Goal: Information Seeking & Learning: Find specific fact

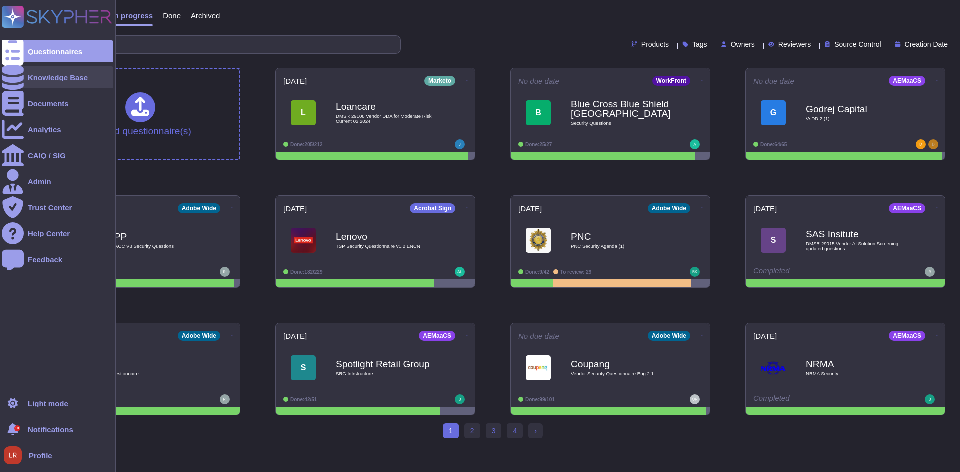
click at [14, 76] on icon at bounding box center [13, 77] width 22 height 25
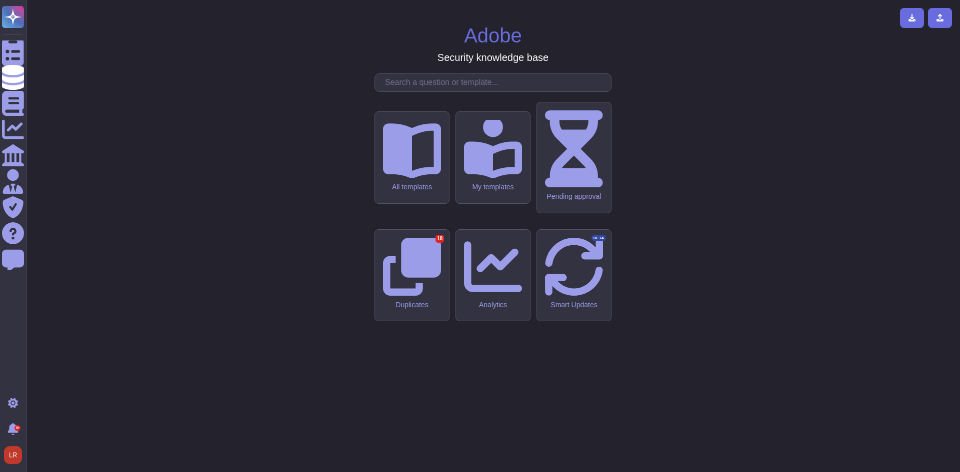
click at [451, 91] on input "text" at bounding box center [495, 82] width 231 height 17
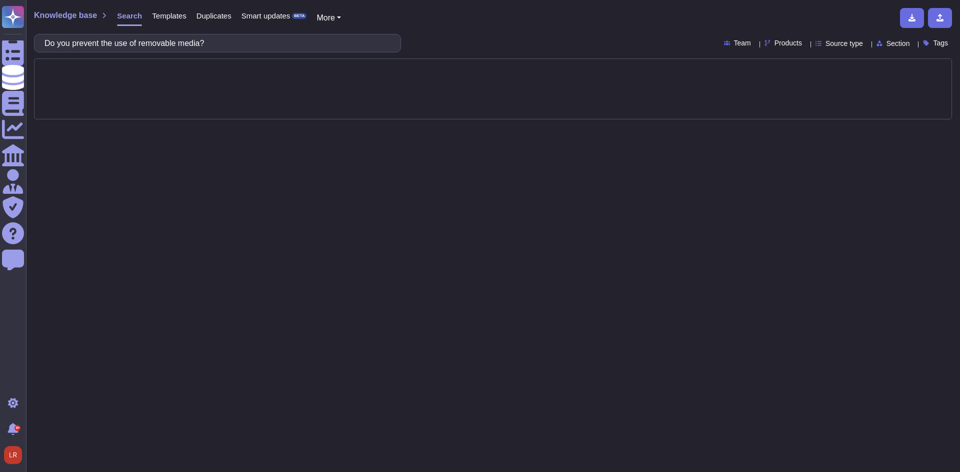
drag, startPoint x: 78, startPoint y: 42, endPoint x: 64, endPoint y: 46, distance: 14.6
click at [64, 46] on input "Do you prevent the use of removable media?" at bounding box center [214, 42] width 351 height 17
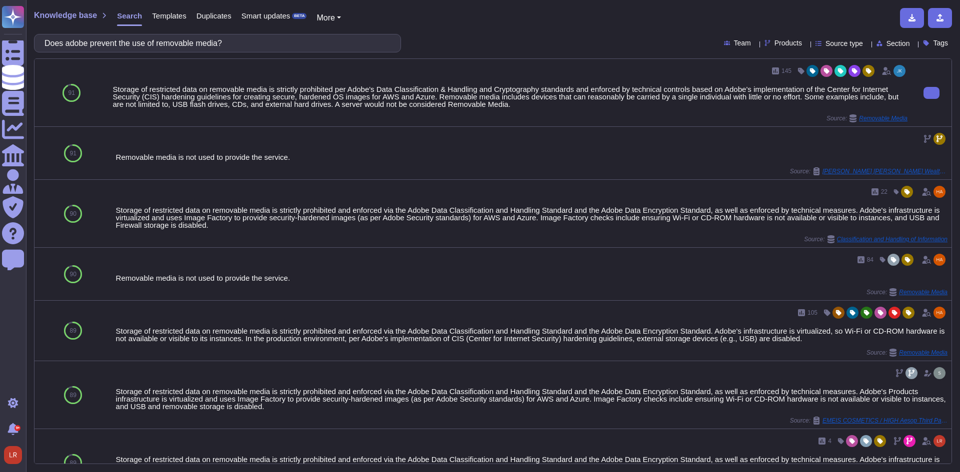
type input "Does adobe prevent the use of removable media?"
click at [382, 102] on div "Storage of restricted data on removable media is strictly prohibited per Adobe'…" at bounding box center [509, 96] width 795 height 22
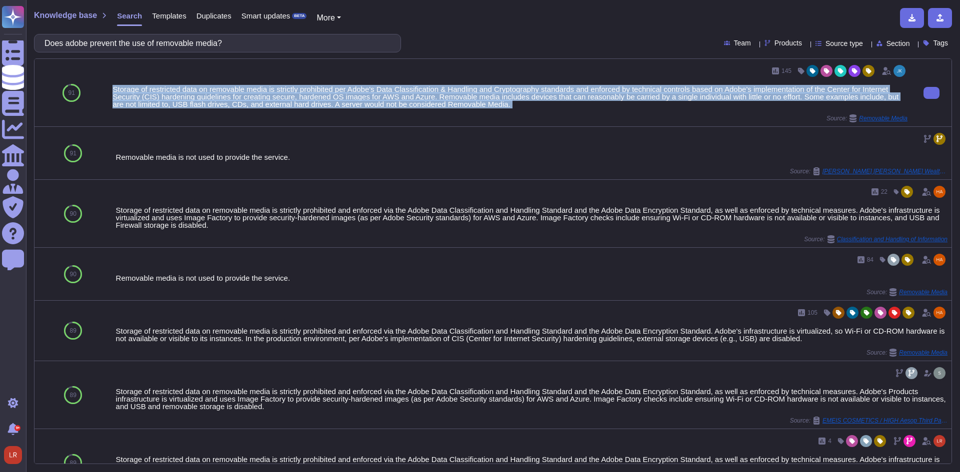
click at [382, 102] on div "Storage of restricted data on removable media is strictly prohibited per Adobe'…" at bounding box center [509, 96] width 795 height 22
